Goal: Task Accomplishment & Management: Manage account settings

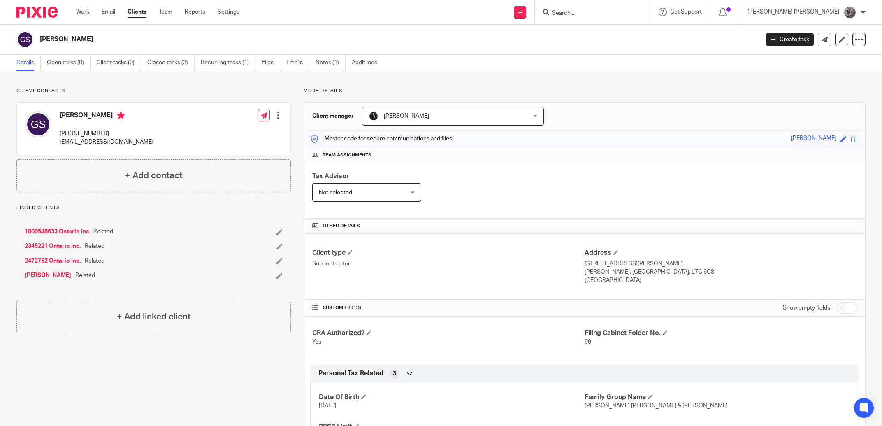
click at [610, 8] on form at bounding box center [596, 12] width 88 height 10
click at [610, 12] on input "Search" at bounding box center [589, 13] width 74 height 7
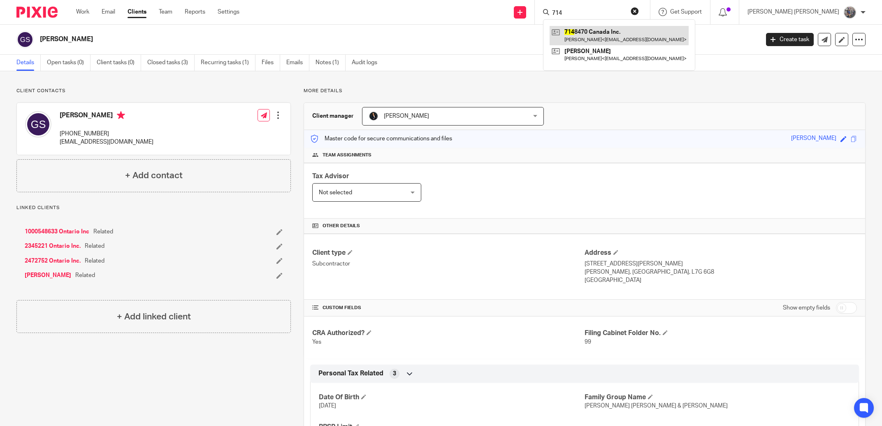
type input "714"
click at [616, 34] on link at bounding box center [619, 35] width 139 height 19
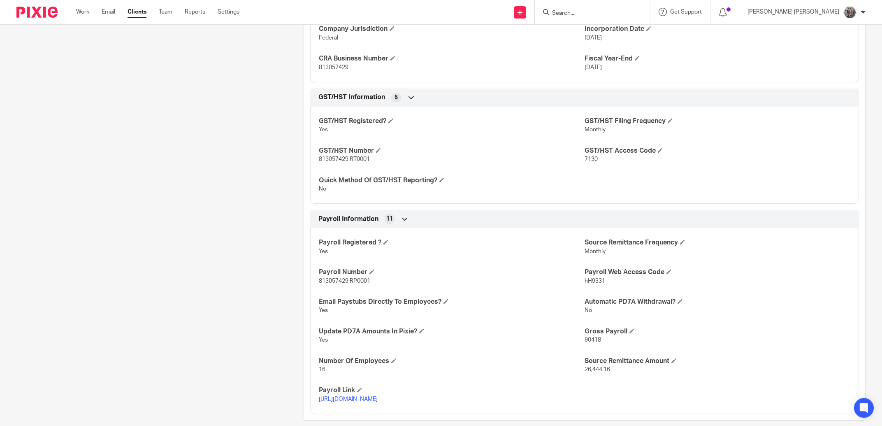
scroll to position [439, 0]
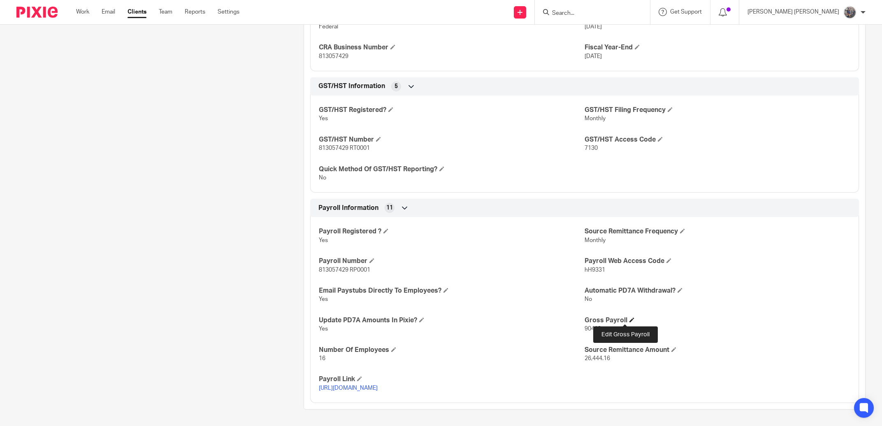
click at [630, 320] on span at bounding box center [632, 319] width 5 height 5
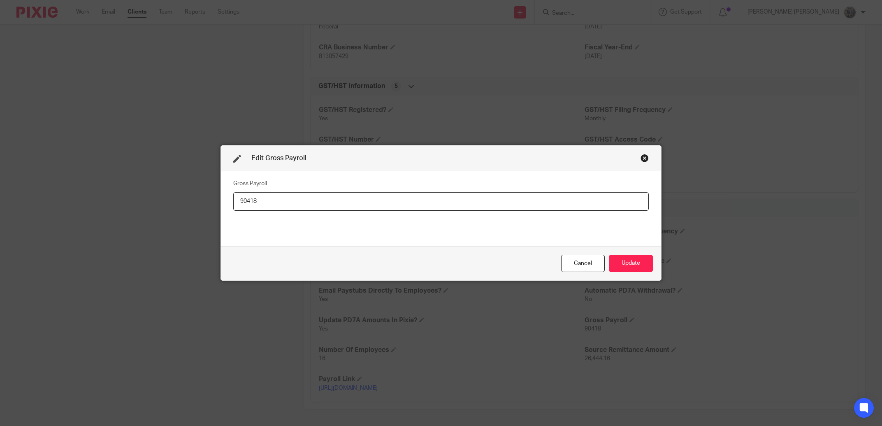
click at [244, 190] on fieldset "Gross Payroll 90418" at bounding box center [441, 193] width 416 height 33
drag, startPoint x: 267, startPoint y: 205, endPoint x: 209, endPoint y: 205, distance: 57.2
click at [233, 205] on input "90418" at bounding box center [441, 201] width 416 height 19
type input "58203"
click at [665, 258] on div "Edit Gross Payroll Gross Payroll 58203 Cancel Update" at bounding box center [441, 213] width 882 height 426
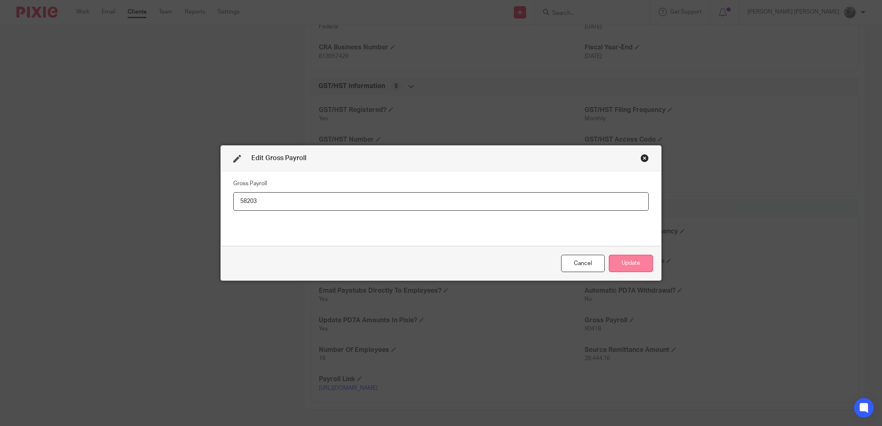
click at [649, 264] on button "Update" at bounding box center [631, 264] width 44 height 18
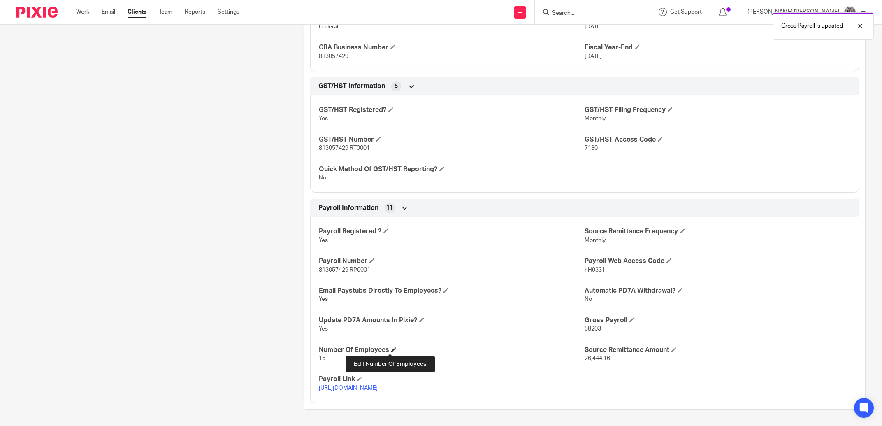
click at [391, 348] on span at bounding box center [393, 349] width 5 height 5
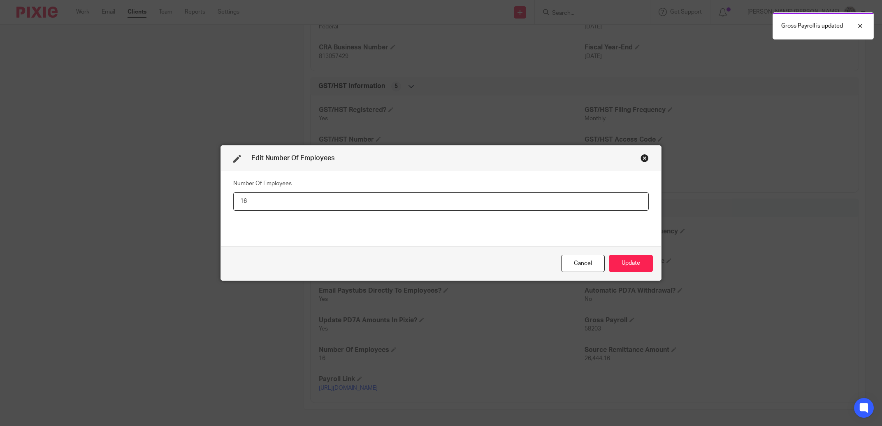
drag, startPoint x: 245, startPoint y: 201, endPoint x: 198, endPoint y: 194, distance: 47.0
click at [233, 194] on input "16" at bounding box center [441, 201] width 416 height 19
type input "14"
click at [611, 256] on button "Update" at bounding box center [631, 264] width 44 height 18
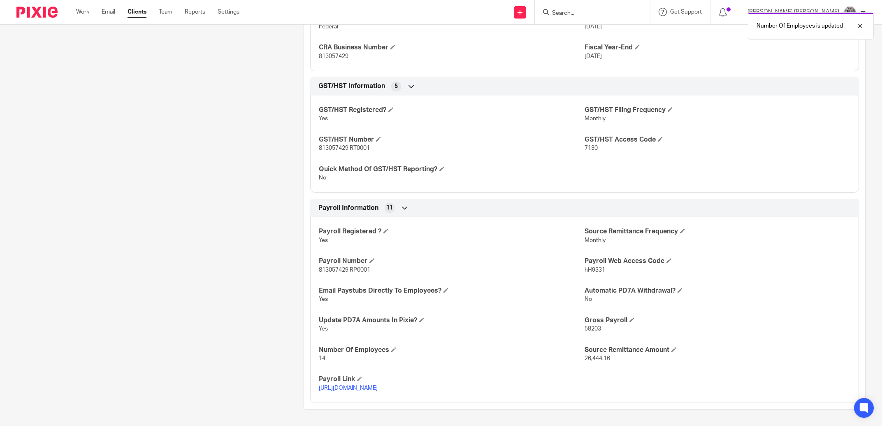
click at [671, 345] on div "Payroll Registered ? Yes Source Remittance Frequency Monthly Payroll Number 813…" at bounding box center [584, 307] width 549 height 192
click at [672, 347] on span at bounding box center [674, 349] width 5 height 5
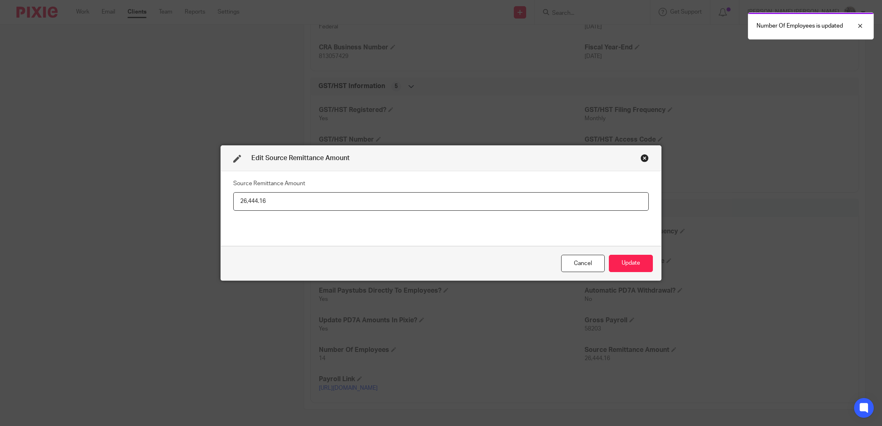
drag, startPoint x: 284, startPoint y: 205, endPoint x: 168, endPoint y: 200, distance: 116.1
click at [233, 200] on input "26,444.16" at bounding box center [441, 201] width 416 height 19
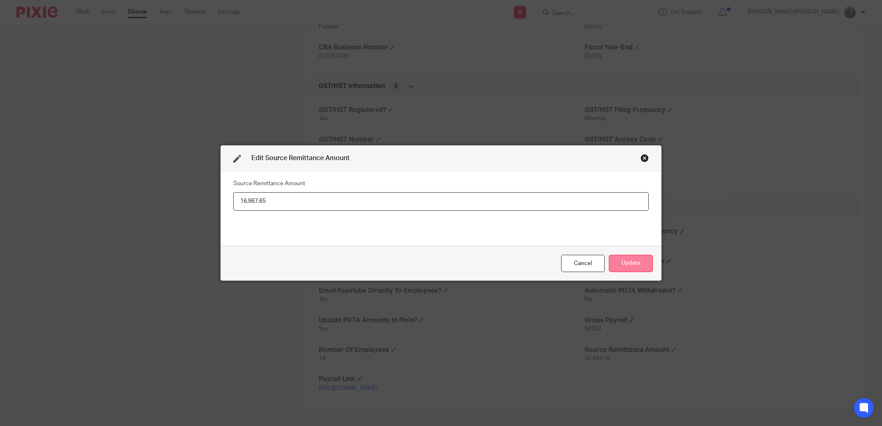
type input "16,967.65"
click at [621, 261] on button "Update" at bounding box center [631, 264] width 44 height 18
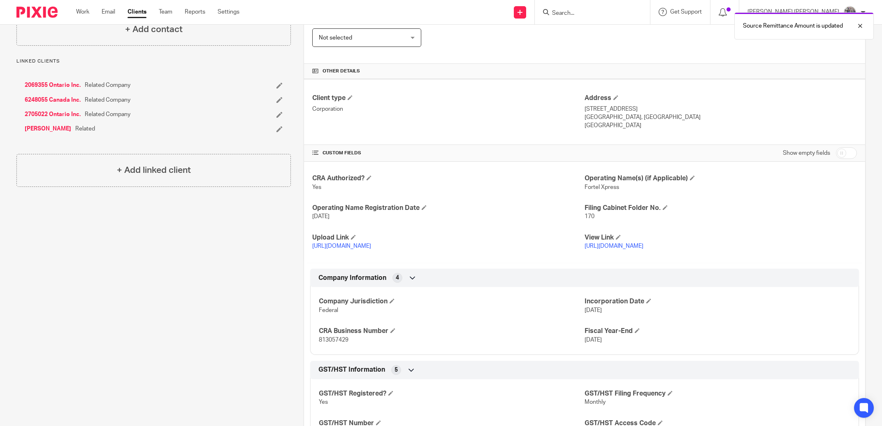
scroll to position [0, 0]
